Goal: Transaction & Acquisition: Purchase product/service

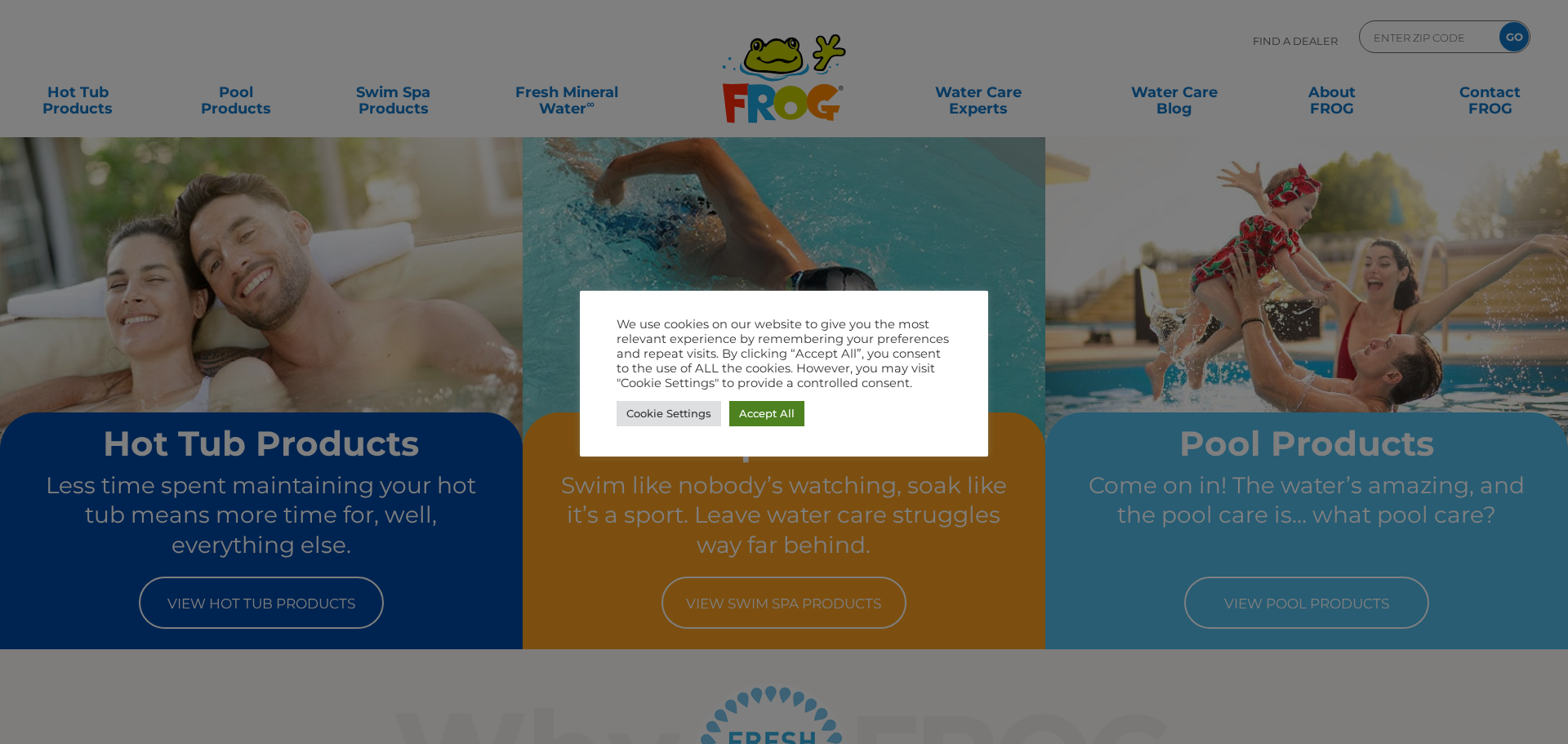
click at [760, 413] on link "Accept All" at bounding box center [767, 413] width 75 height 26
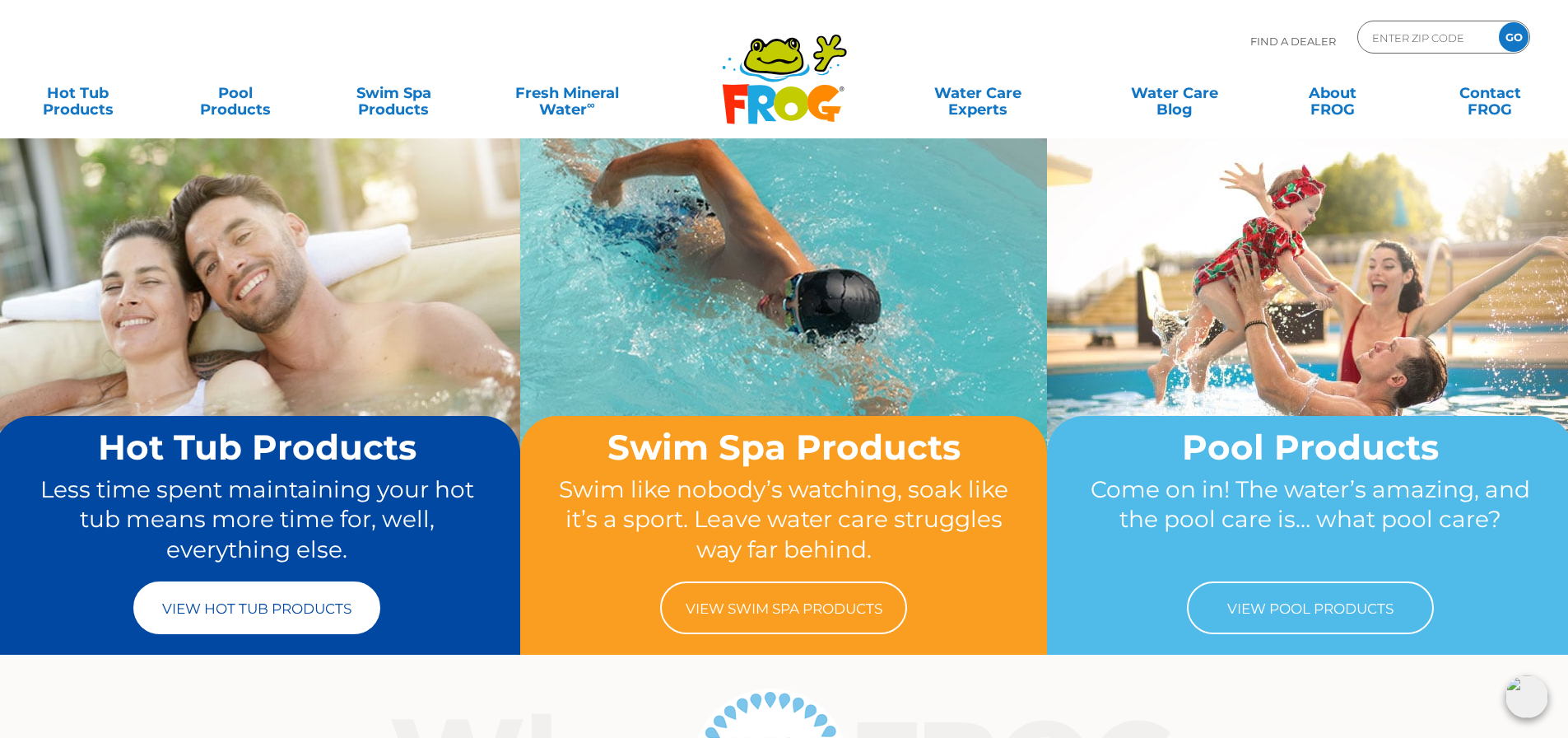
click at [289, 610] on link "View Hot Tub Products" at bounding box center [257, 608] width 247 height 53
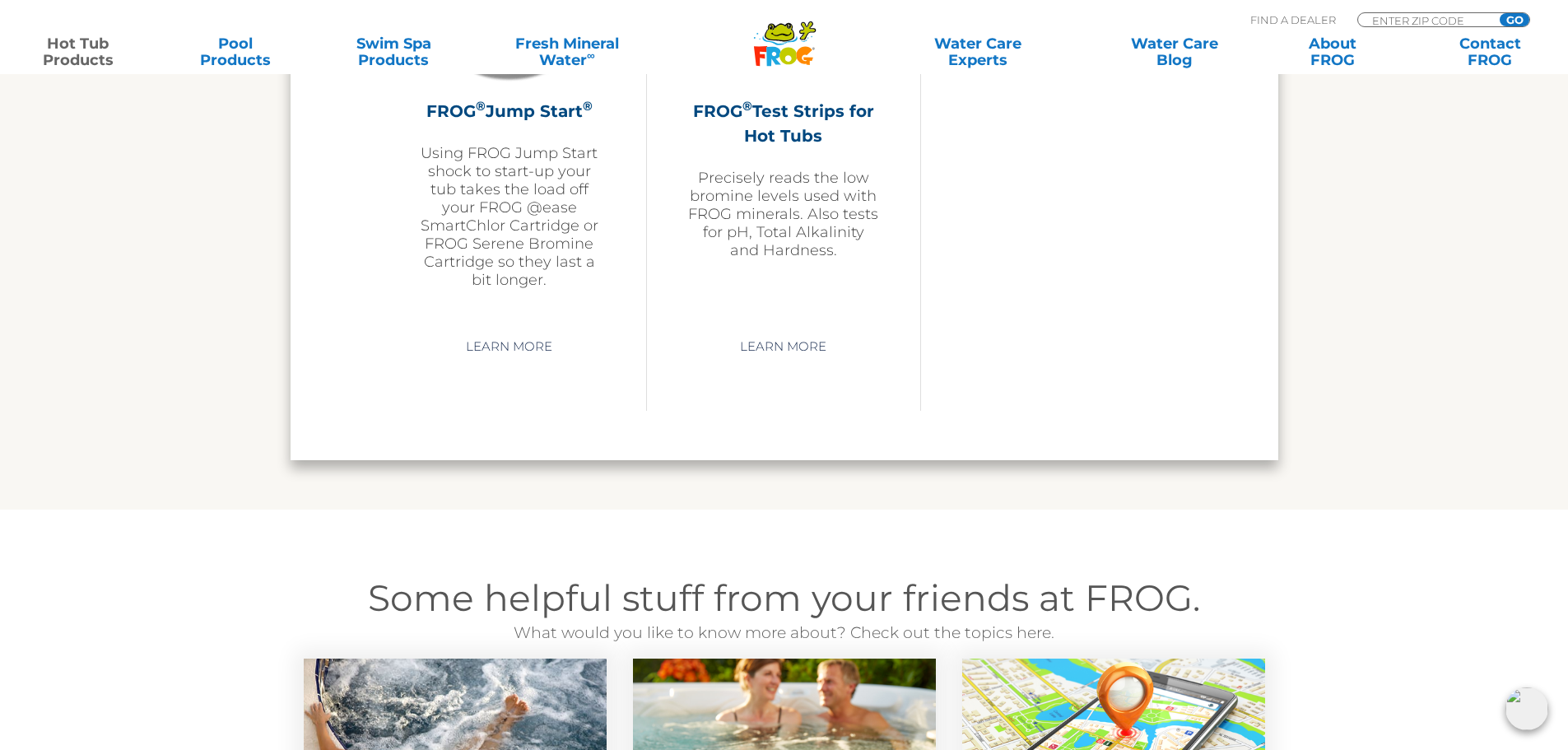
scroll to position [4117, 0]
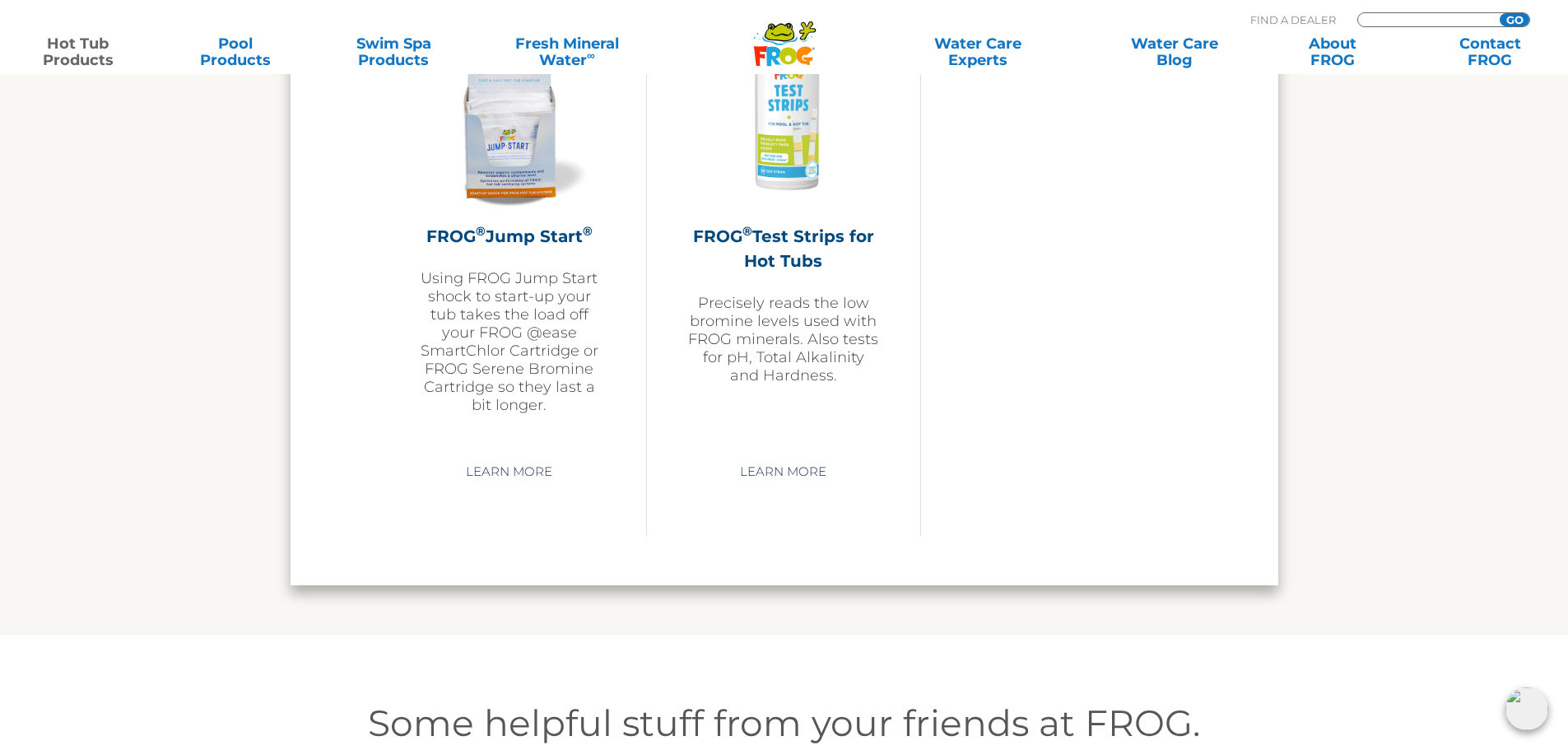
click at [1385, 16] on input "Zip Code Form" at bounding box center [1426, 20] width 111 height 14
type input "ENTER ZIP CODE"
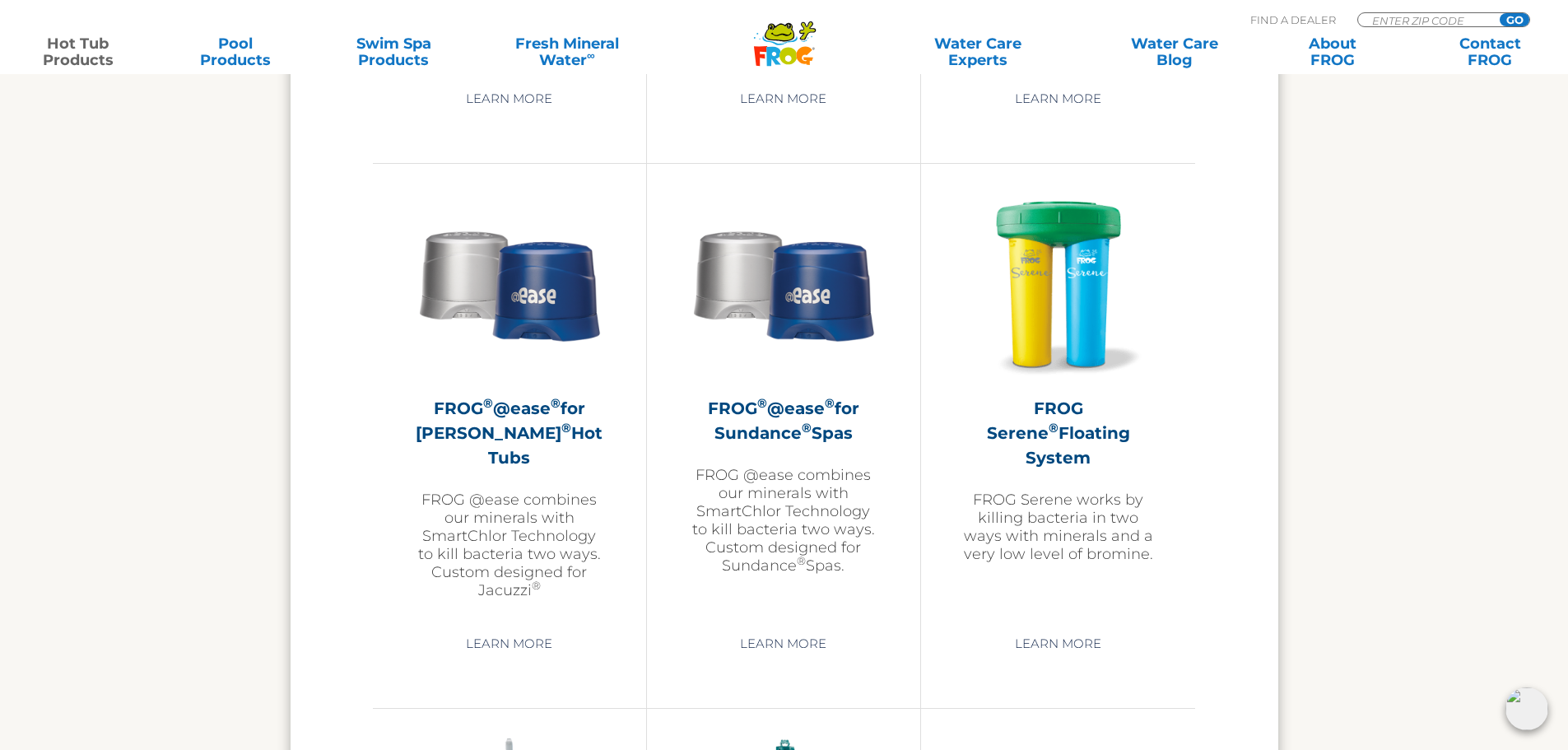
scroll to position [2388, 0]
